Goal: Task Accomplishment & Management: Manage account settings

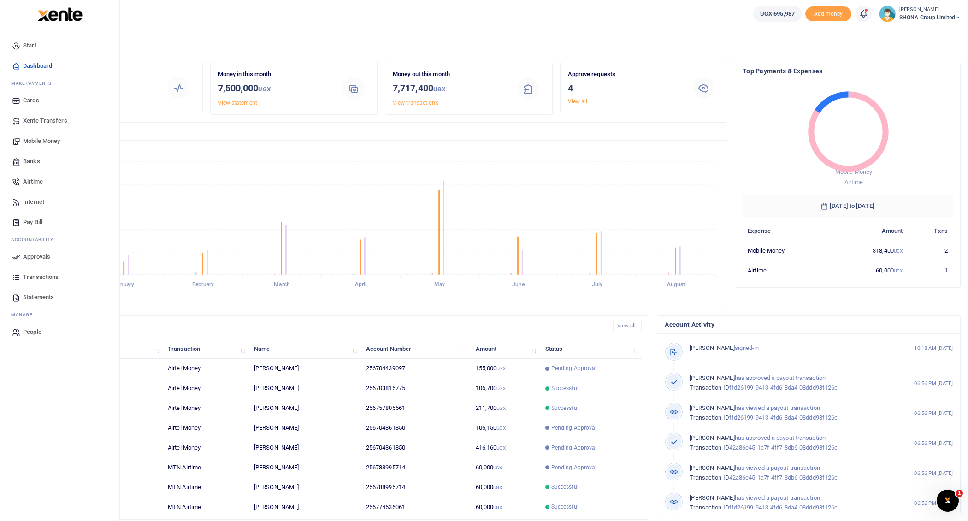
click at [38, 253] on span "Approvals" at bounding box center [36, 256] width 27 height 9
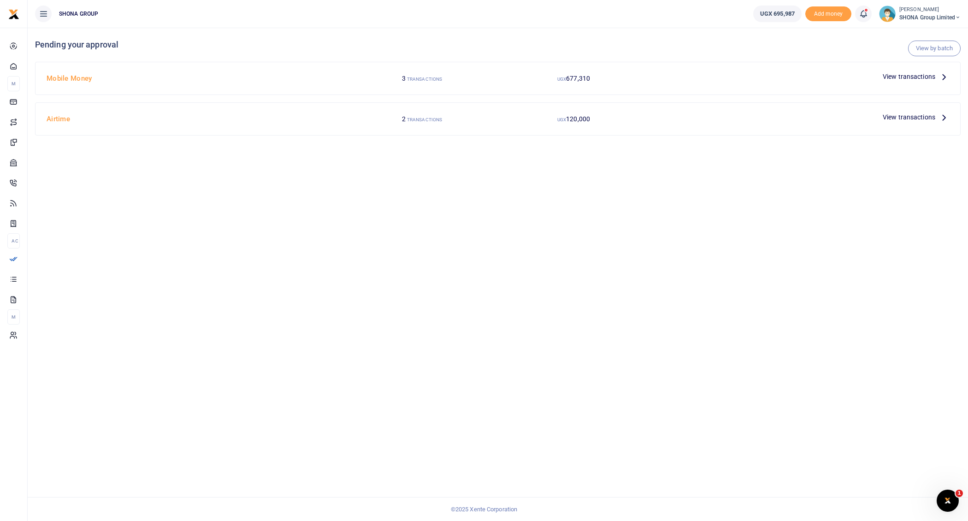
click at [946, 76] on icon at bounding box center [944, 76] width 10 height 10
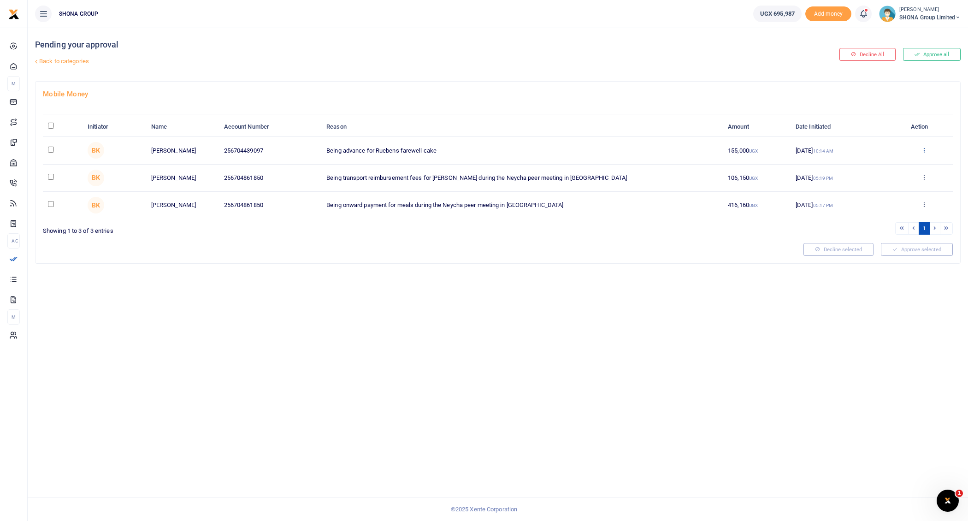
click at [924, 149] on icon at bounding box center [924, 150] width 6 height 6
click at [891, 165] on link "Approve" at bounding box center [890, 164] width 73 height 13
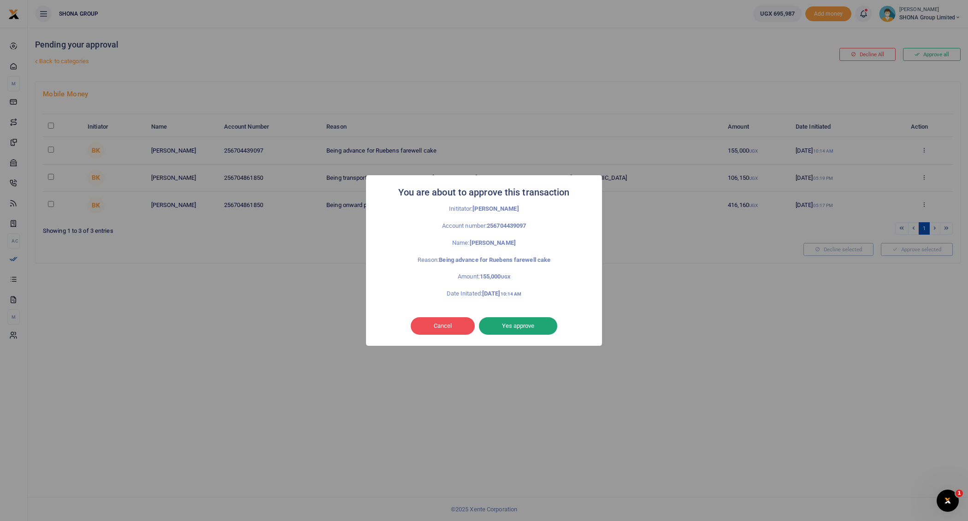
click at [528, 324] on button "Yes approve" at bounding box center [518, 326] width 78 height 18
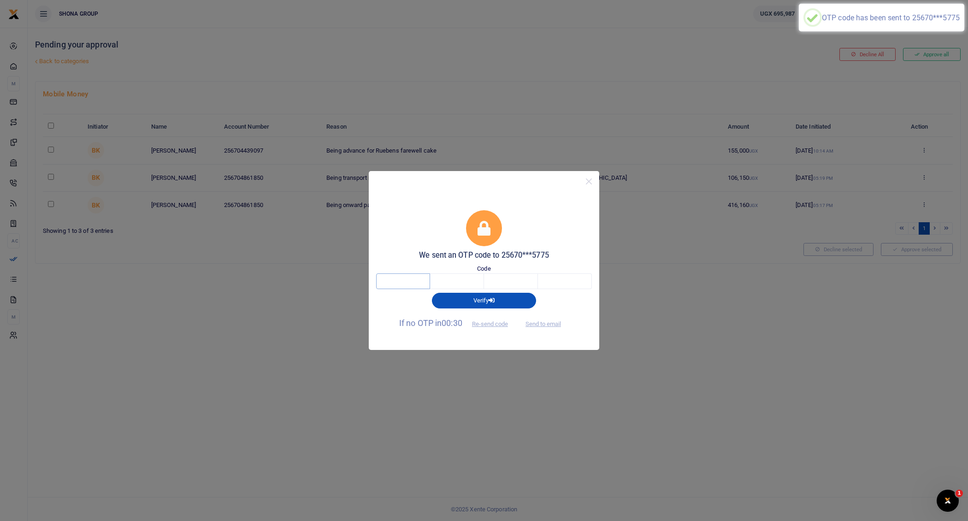
click at [400, 278] on input "text" at bounding box center [403, 281] width 54 height 16
type input "6"
type input "7"
type input "5"
type input "2"
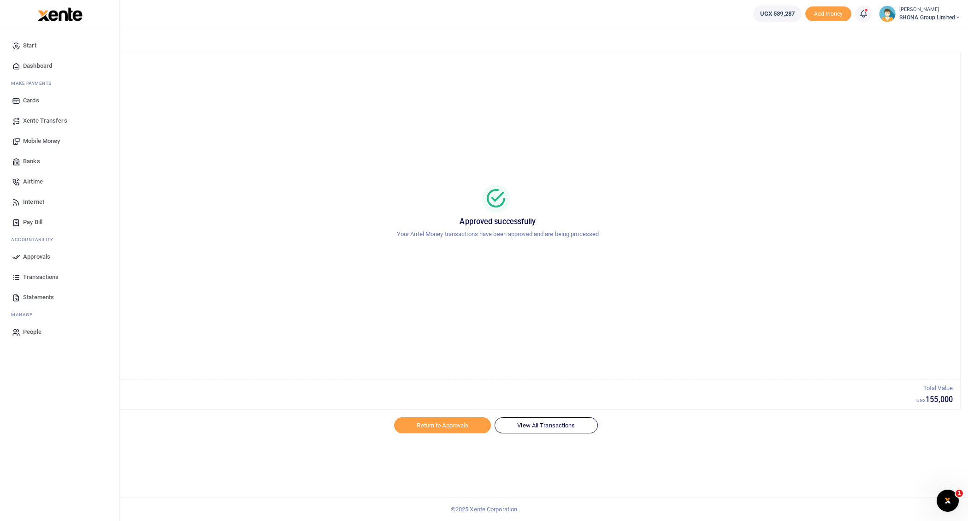
click at [38, 259] on span "Approvals" at bounding box center [36, 256] width 27 height 9
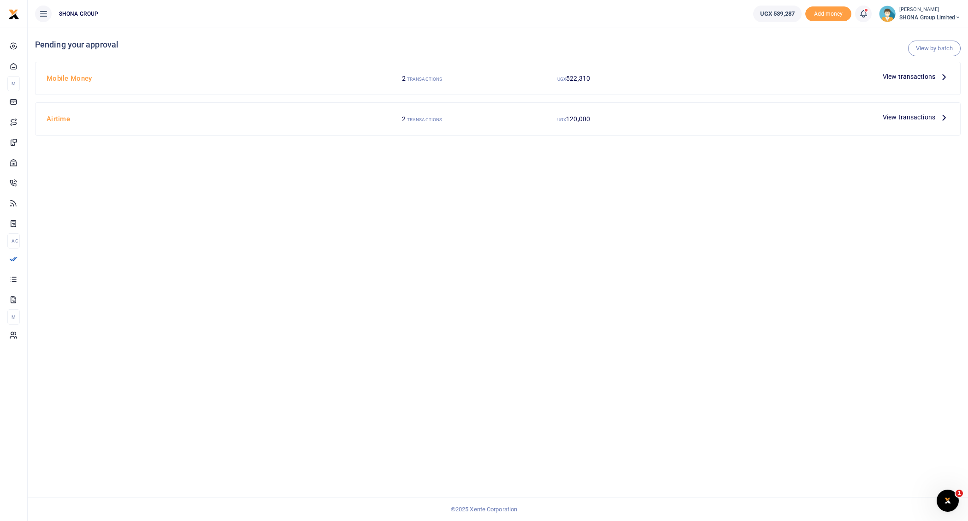
click at [946, 117] on icon at bounding box center [944, 117] width 10 height 10
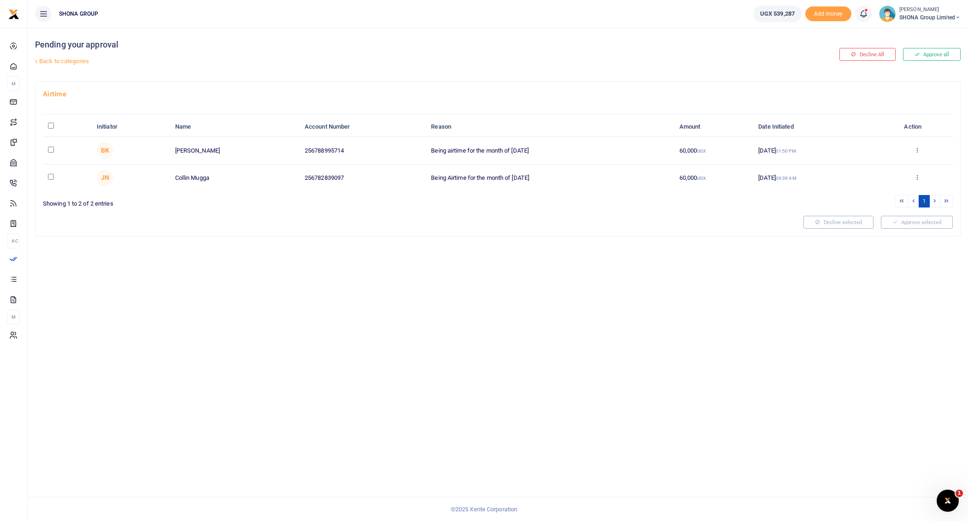
click at [51, 125] on input "\a \a : activate to sort column descending" at bounding box center [51, 126] width 6 height 6
checkbox input "true"
click at [846, 221] on button "Decline selected (2)" at bounding box center [828, 222] width 77 height 13
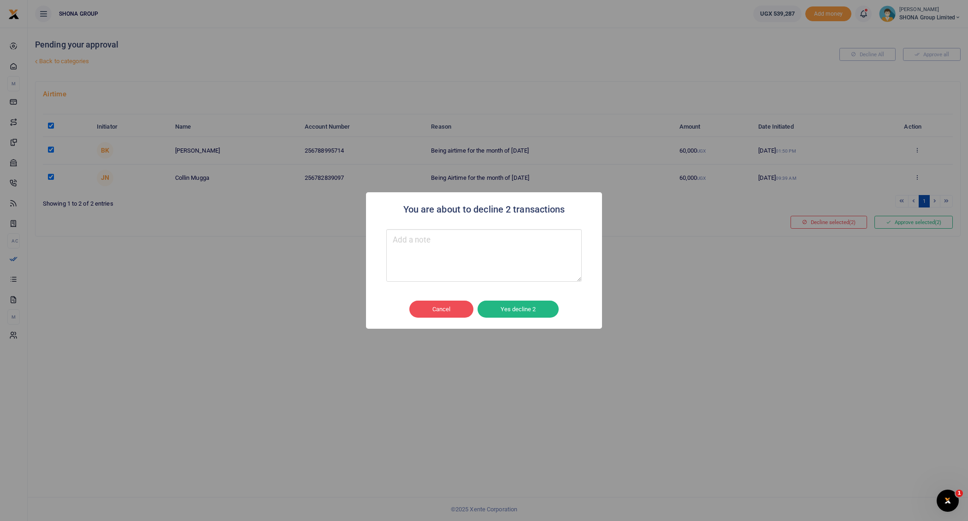
click at [463, 258] on textarea "Type your message here" at bounding box center [483, 255] width 195 height 53
type textarea "error"
click at [522, 308] on button "Yes decline 2" at bounding box center [517, 310] width 81 height 18
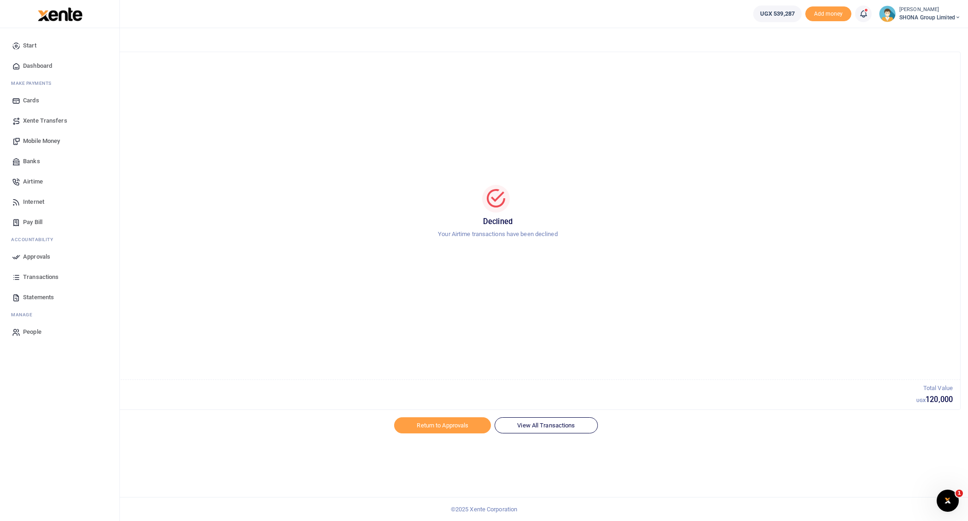
click at [39, 253] on span "Approvals" at bounding box center [36, 256] width 27 height 9
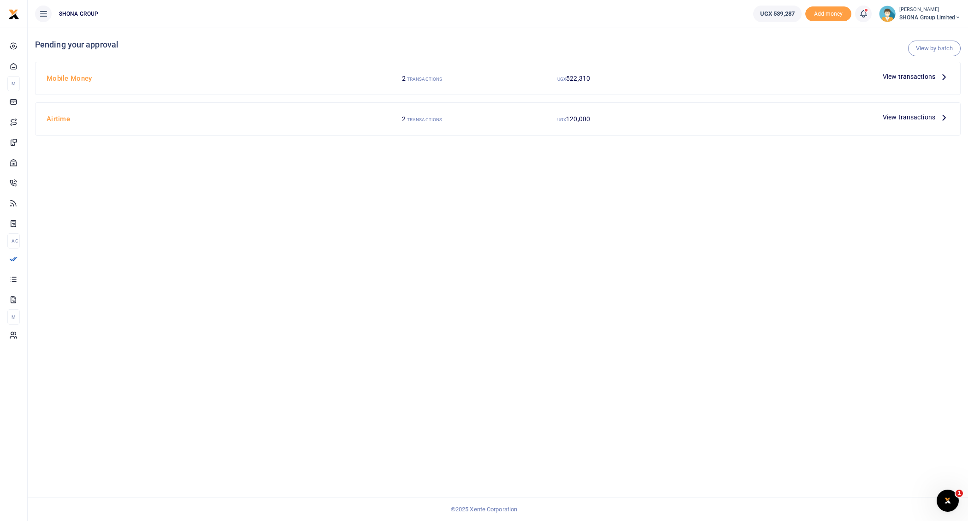
click at [944, 76] on icon at bounding box center [944, 76] width 10 height 10
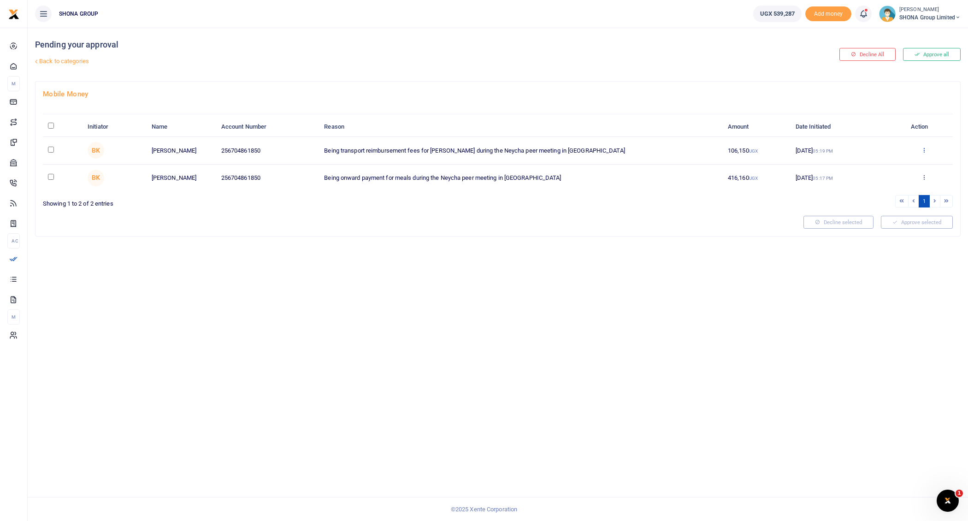
click at [923, 149] on icon at bounding box center [924, 150] width 6 height 6
click at [890, 183] on link "Decline" at bounding box center [890, 185] width 73 height 13
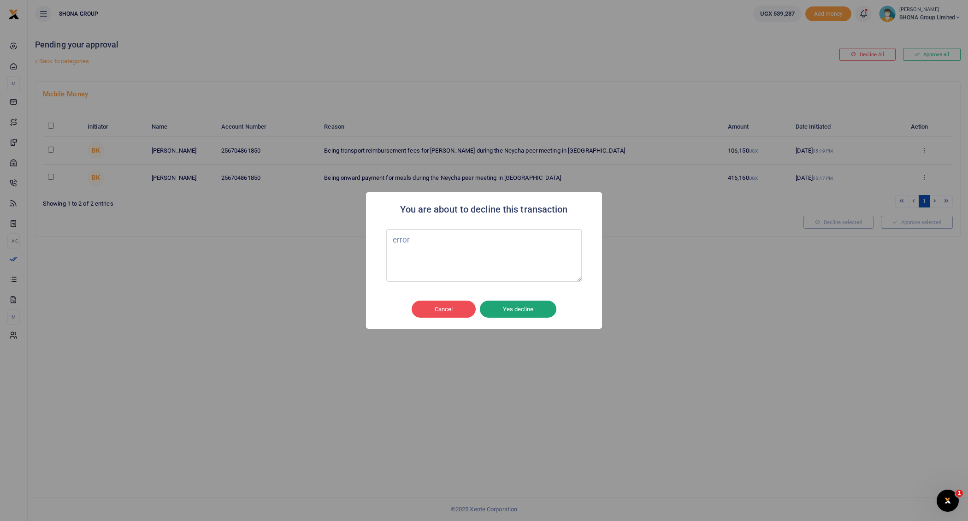
type textarea "error"
click at [523, 310] on button "Yes decline" at bounding box center [518, 310] width 77 height 18
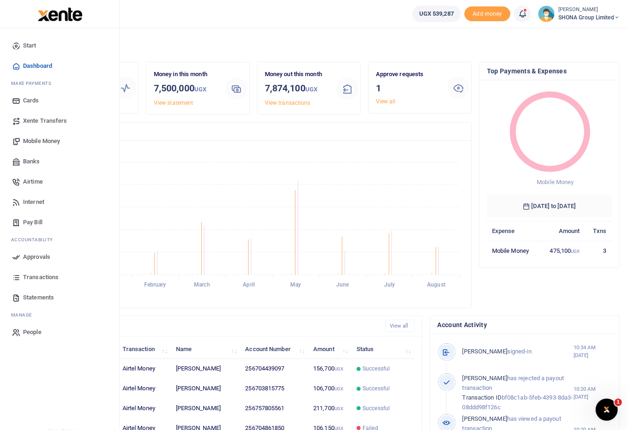
click at [32, 252] on span "Approvals" at bounding box center [36, 256] width 27 height 9
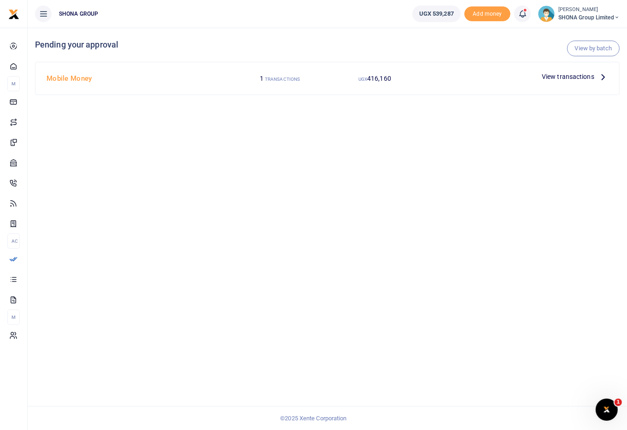
click at [604, 77] on icon at bounding box center [603, 76] width 10 height 10
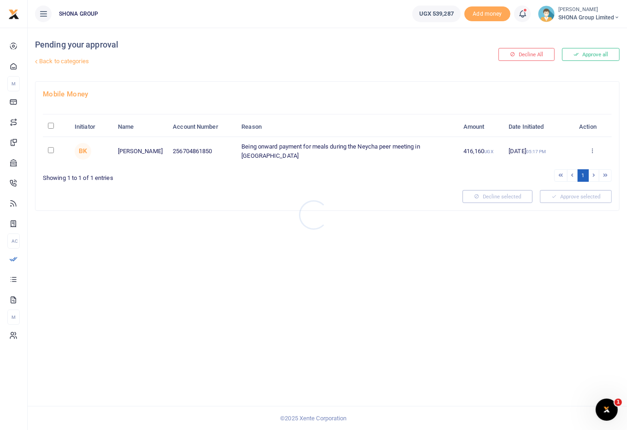
click at [591, 145] on div at bounding box center [313, 215] width 627 height 430
click at [591, 147] on icon at bounding box center [592, 150] width 6 height 6
click at [549, 165] on link "Approve" at bounding box center [559, 164] width 73 height 13
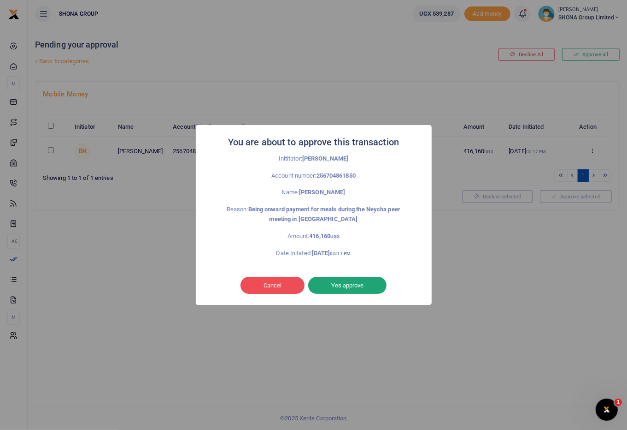
click at [354, 283] on button "Yes approve" at bounding box center [347, 286] width 78 height 18
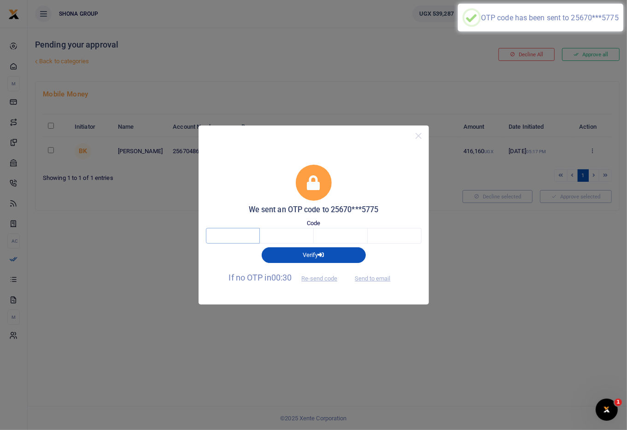
click at [249, 230] on input "text" at bounding box center [233, 236] width 54 height 16
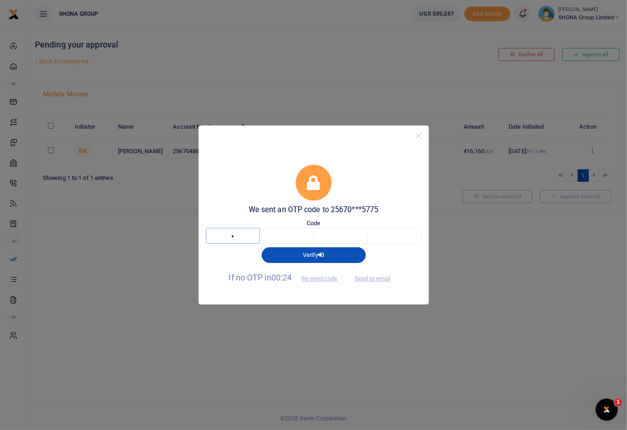
type input "3"
type input "0"
type input "4"
type input "8"
